Goal: Information Seeking & Learning: Learn about a topic

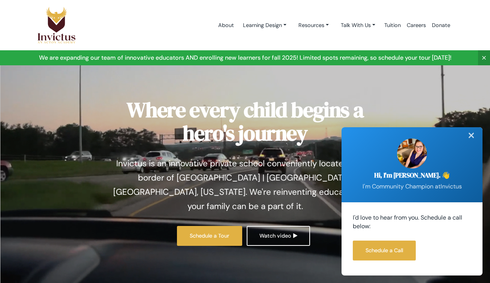
click at [471, 136] on div "✕" at bounding box center [471, 135] width 15 height 16
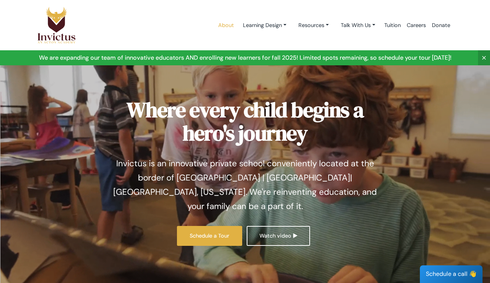
click at [224, 24] on link "About" at bounding box center [226, 25] width 22 height 32
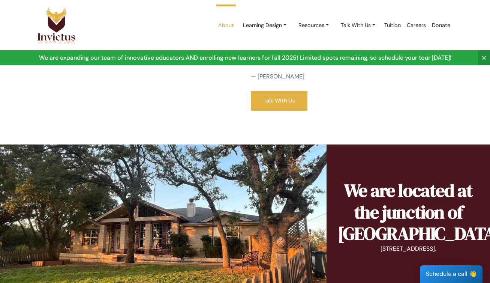
scroll to position [289, 0]
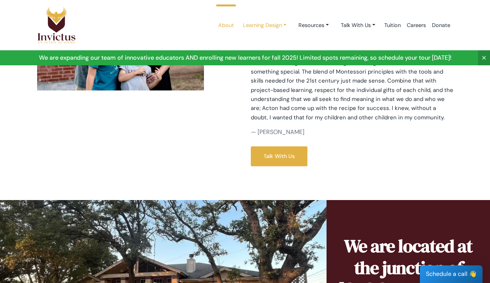
click at [263, 23] on link "Learning Design" at bounding box center [264, 25] width 55 height 14
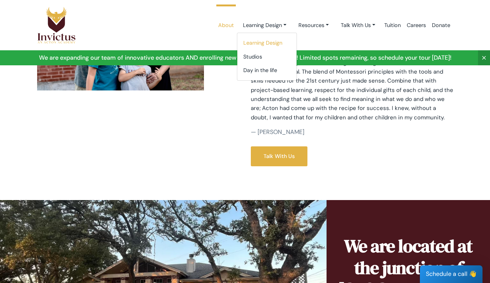
click at [245, 40] on link "Learning Design" at bounding box center [266, 43] width 59 height 14
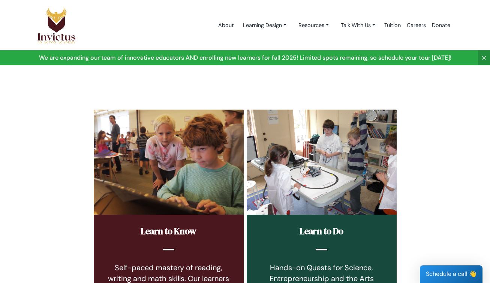
scroll to position [55, 0]
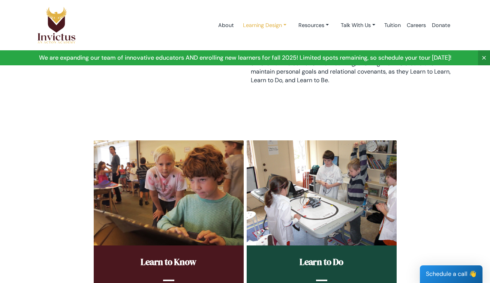
click at [261, 30] on link "Learning Design" at bounding box center [264, 25] width 55 height 14
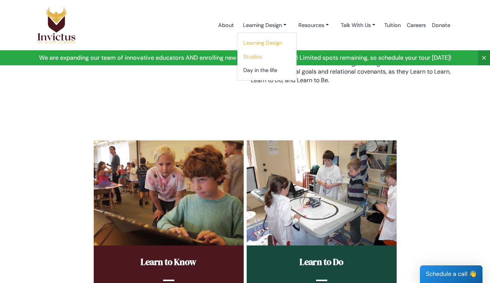
click at [250, 55] on link "Studios" at bounding box center [266, 57] width 59 height 14
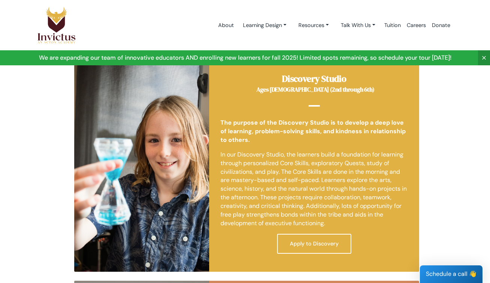
scroll to position [348, 0]
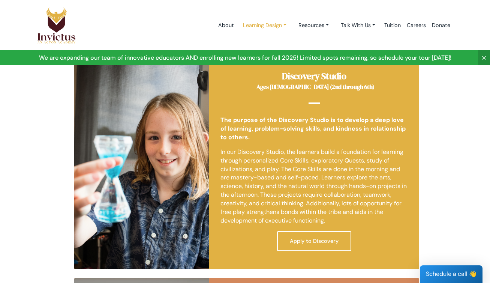
click at [269, 27] on link "Learning Design" at bounding box center [264, 25] width 55 height 14
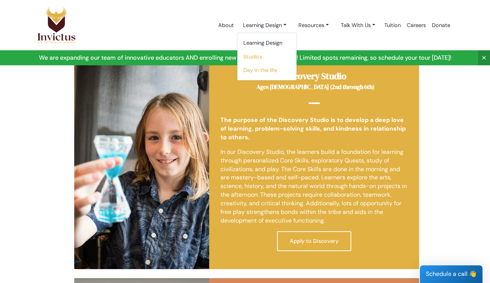
click at [252, 70] on link "Day in the life" at bounding box center [266, 70] width 59 height 14
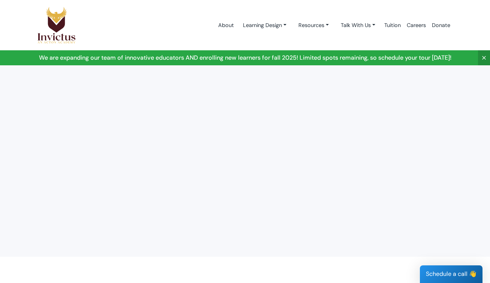
scroll to position [192, 0]
click at [358, 24] on link "Talk With Us" at bounding box center [358, 25] width 46 height 14
click at [383, 26] on link "Tuition" at bounding box center [392, 25] width 22 height 32
